Goal: Task Accomplishment & Management: Manage account settings

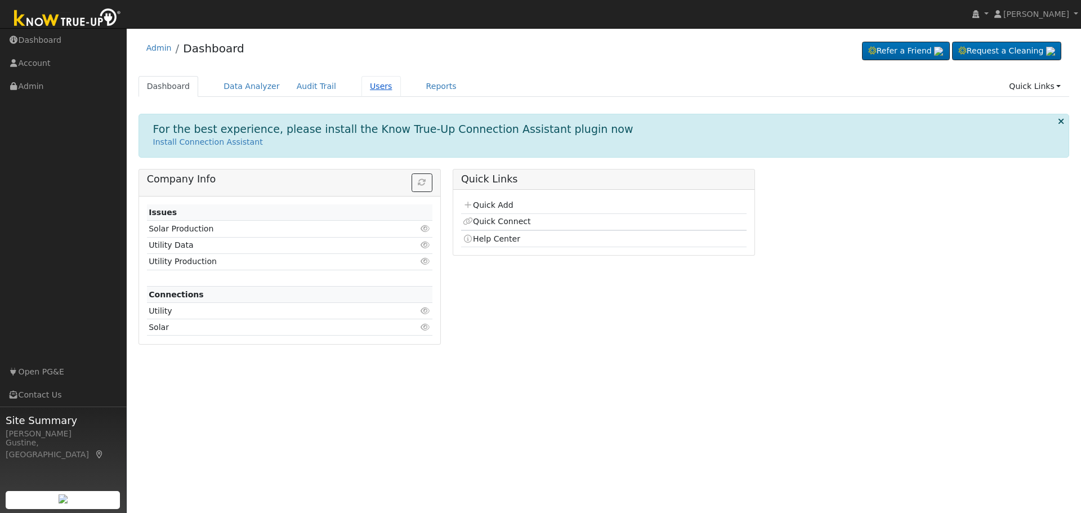
click at [361, 83] on link "Users" at bounding box center [380, 86] width 39 height 21
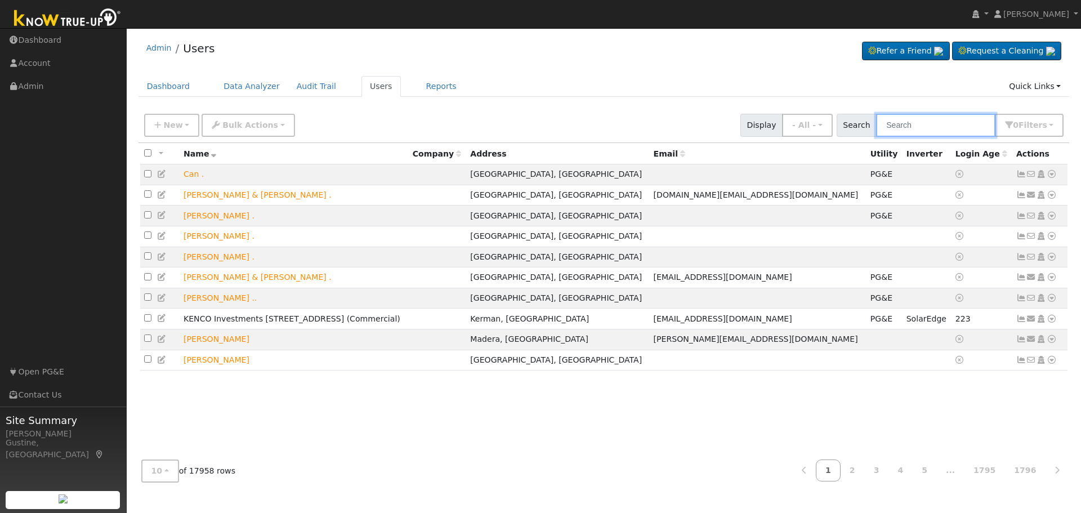
click at [924, 129] on input "text" at bounding box center [935, 125] width 119 height 23
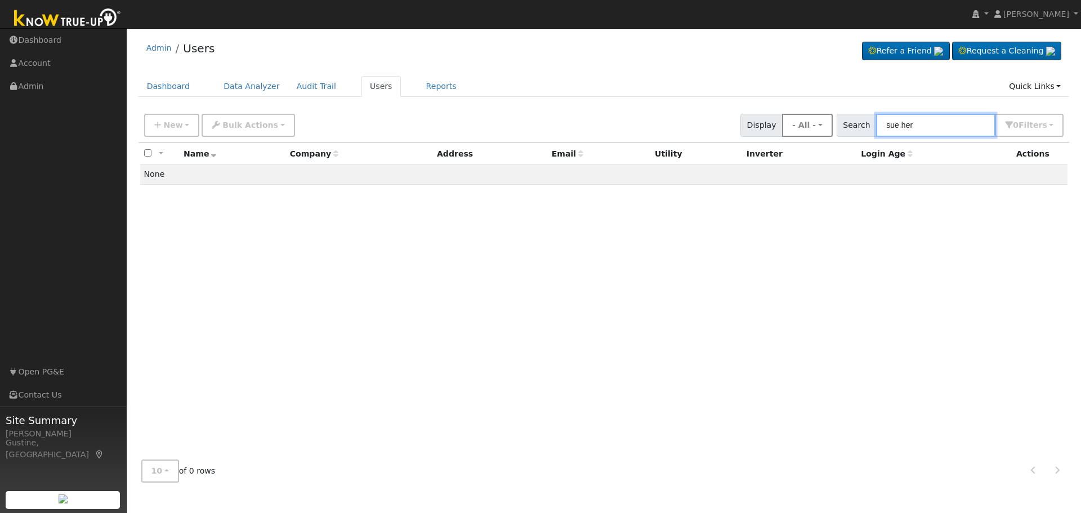
drag, startPoint x: 960, startPoint y: 135, endPoint x: 804, endPoint y: 132, distance: 155.3
click at [821, 135] on div "New Add User Quick Add Quick Connect Quick Convert Lead Bulk Actions Send Email…" at bounding box center [604, 123] width 924 height 27
type input "phia"
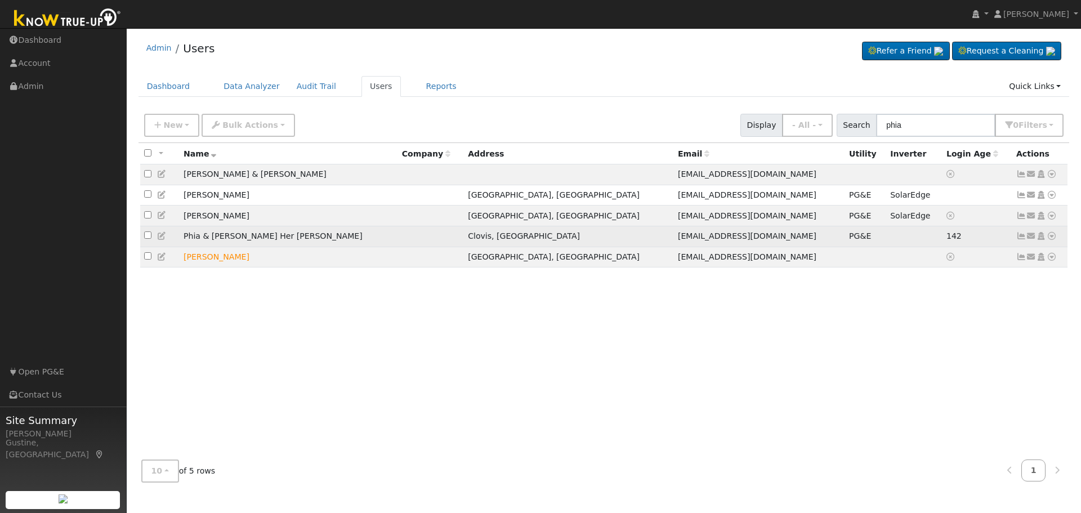
click at [1023, 238] on icon at bounding box center [1021, 236] width 10 height 8
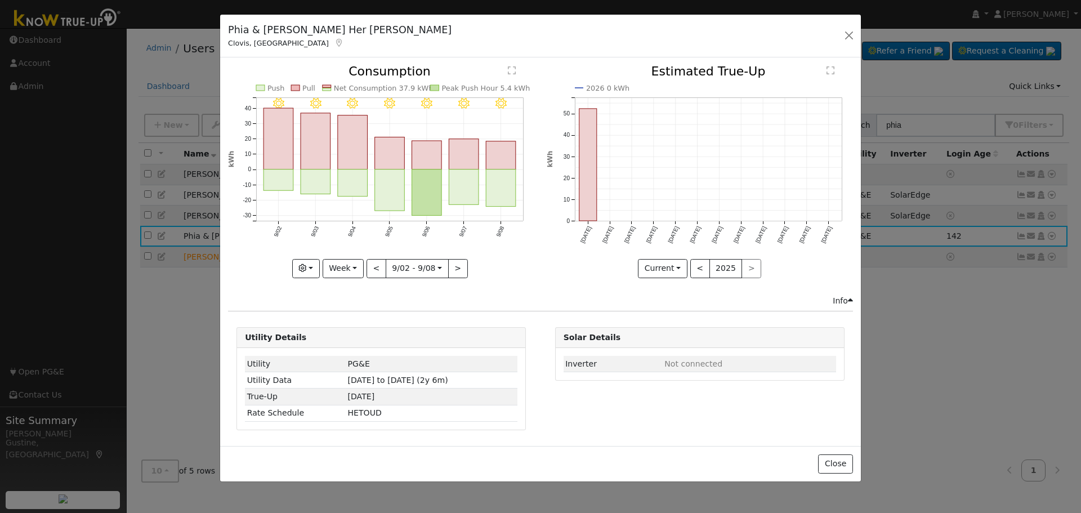
click at [503, 198] on rect "onclick=""" at bounding box center [501, 187] width 30 height 37
type input "[DATE]"
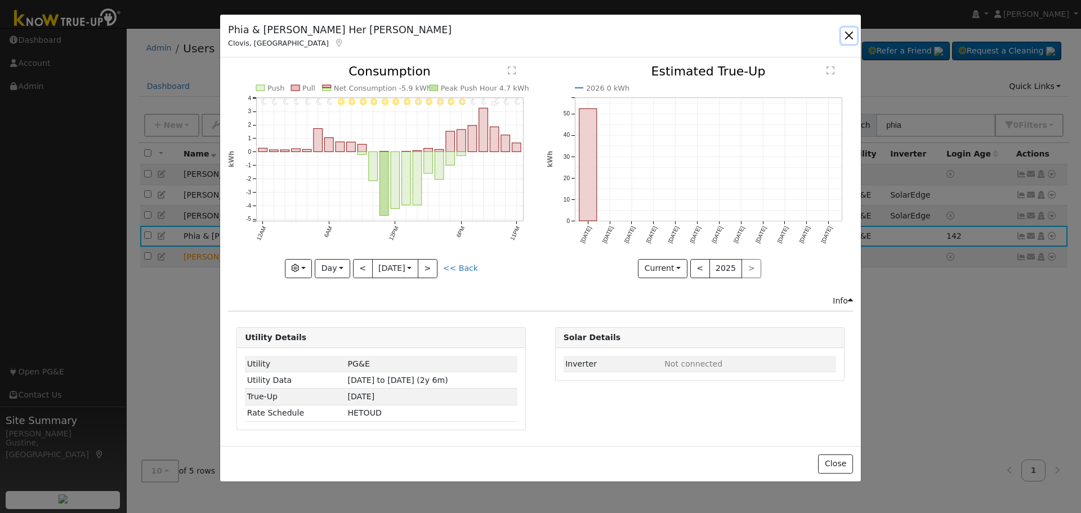
click at [845, 42] on button "button" at bounding box center [849, 36] width 16 height 16
